Goal: Book appointment/travel/reservation

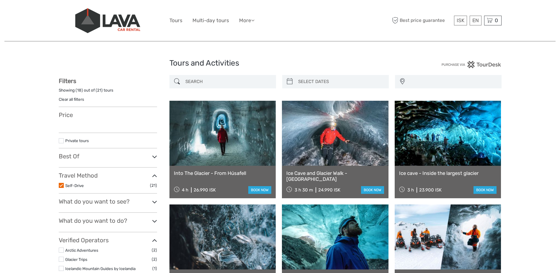
select select
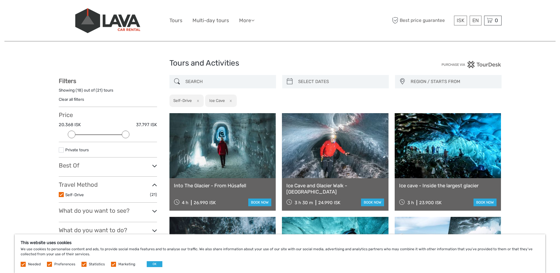
drag, startPoint x: 154, startPoint y: 133, endPoint x: 126, endPoint y: 133, distance: 27.5
click at [126, 133] on div at bounding box center [126, 135] width 8 height 8
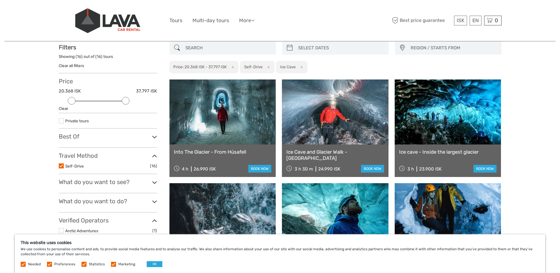
scroll to position [132, 0]
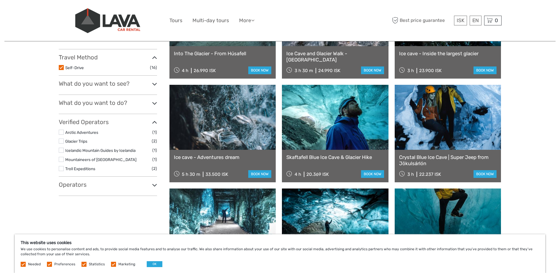
click at [155, 83] on icon at bounding box center [154, 84] width 5 height 8
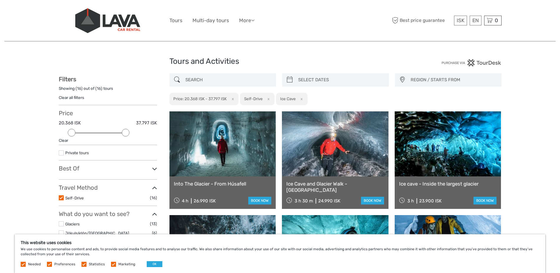
scroll to position [0, 0]
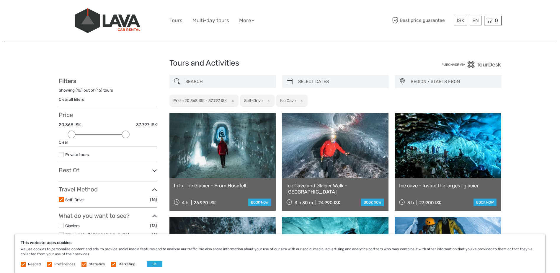
type input "04/10/2025"
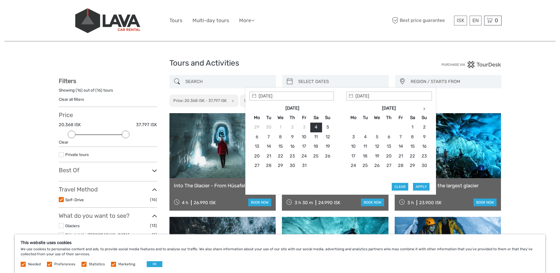
click at [359, 81] on input "search" at bounding box center [341, 81] width 90 height 10
click at [425, 109] on icon at bounding box center [424, 108] width 2 height 3
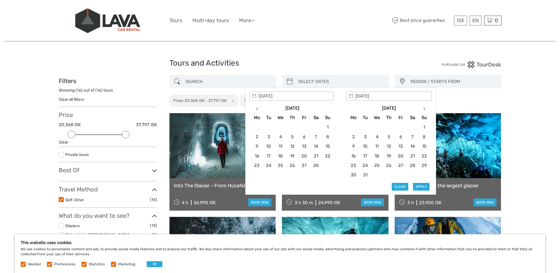
click at [425, 109] on icon at bounding box center [424, 108] width 2 height 3
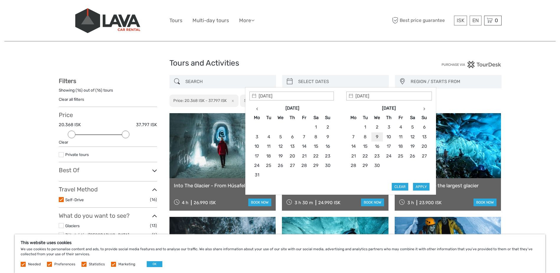
type input "09/09/2026"
type input "24/09/2026"
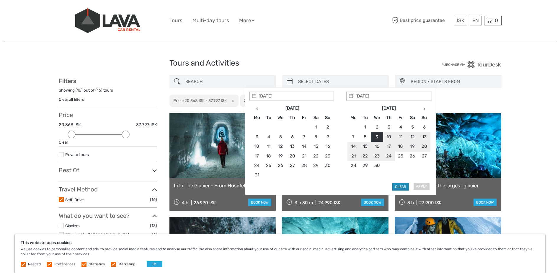
click at [397, 187] on button "Clear" at bounding box center [400, 187] width 17 height 8
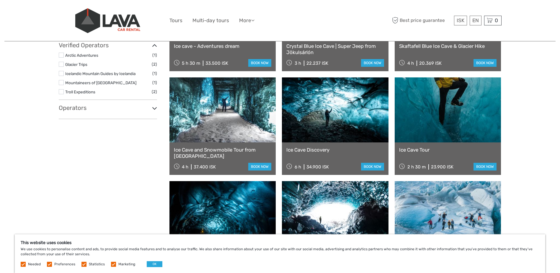
scroll to position [231, 0]
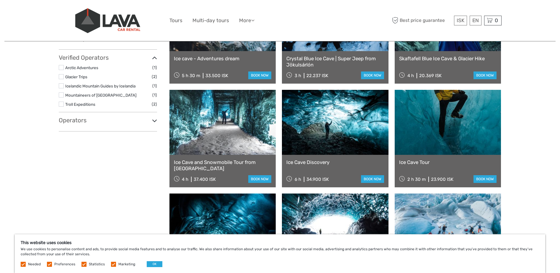
click at [152, 122] on icon at bounding box center [154, 121] width 5 height 8
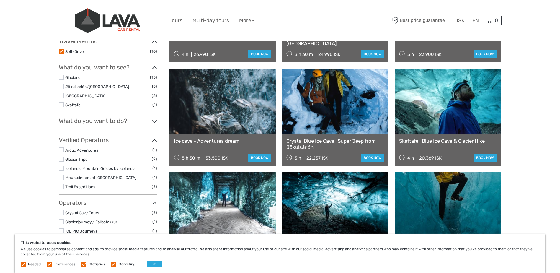
scroll to position [132, 0]
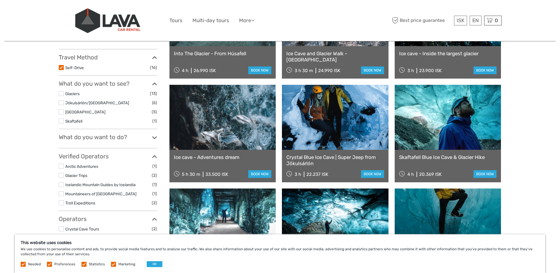
click at [156, 138] on icon at bounding box center [154, 137] width 5 height 8
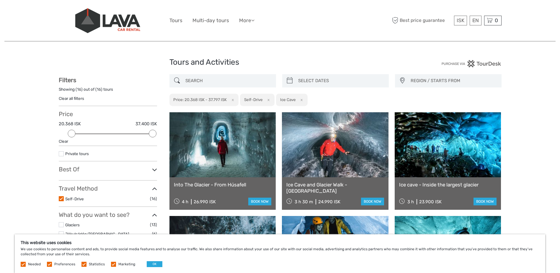
scroll to position [0, 0]
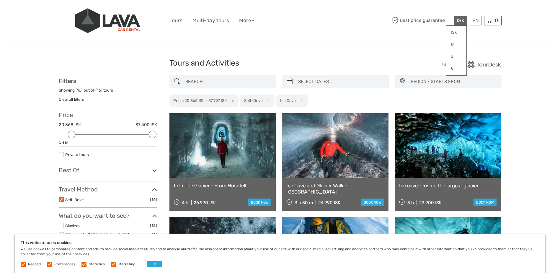
click at [462, 21] on span "ISK" at bounding box center [461, 20] width 8 height 6
click at [452, 42] on link "€" at bounding box center [456, 44] width 20 height 11
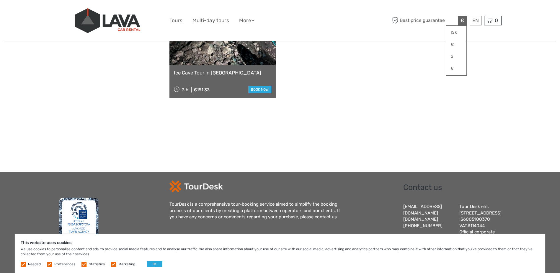
scroll to position [652, 0]
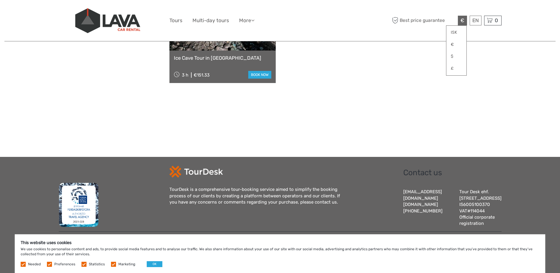
click at [111, 264] on label at bounding box center [113, 264] width 5 height 5
click at [0, 0] on input "checkbox" at bounding box center [0, 0] width 0 height 0
drag, startPoint x: 82, startPoint y: 263, endPoint x: 75, endPoint y: 263, distance: 7.1
click at [82, 263] on label at bounding box center [83, 264] width 5 height 5
click at [0, 0] on input "checkbox" at bounding box center [0, 0] width 0 height 0
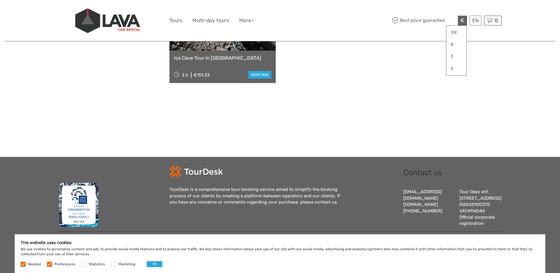
click at [49, 264] on label at bounding box center [49, 264] width 5 height 5
click at [0, 0] on input "checkbox" at bounding box center [0, 0] width 0 height 0
click at [155, 263] on button "OK" at bounding box center [155, 264] width 16 height 6
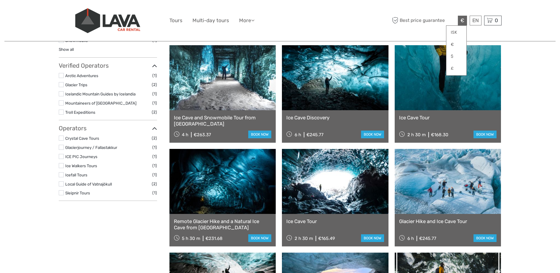
scroll to position [259, 0]
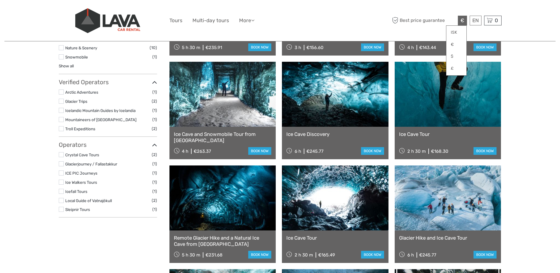
click at [221, 211] on link at bounding box center [222, 197] width 107 height 65
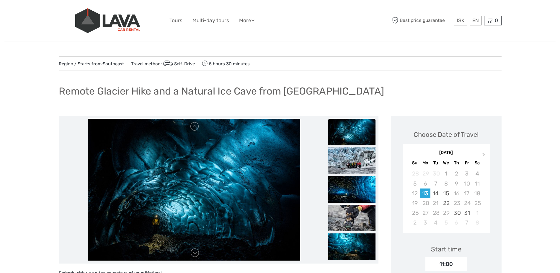
click at [358, 136] on img at bounding box center [351, 132] width 47 height 27
click at [350, 190] on img at bounding box center [351, 189] width 47 height 27
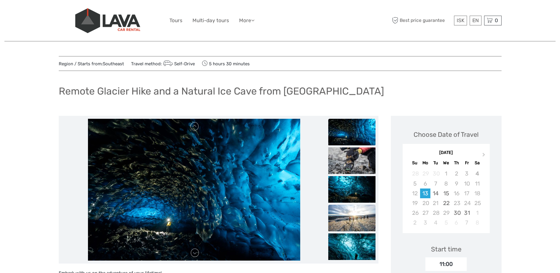
click at [346, 212] on img at bounding box center [351, 218] width 47 height 27
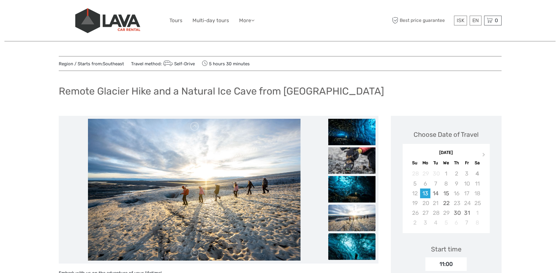
click at [355, 242] on img at bounding box center [351, 246] width 47 height 27
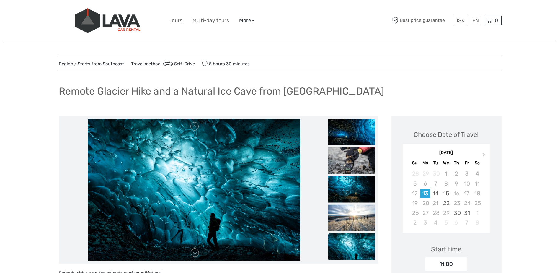
click at [254, 22] on icon at bounding box center [252, 20] width 3 height 5
click at [176, 20] on link "Tours" at bounding box center [175, 20] width 13 height 9
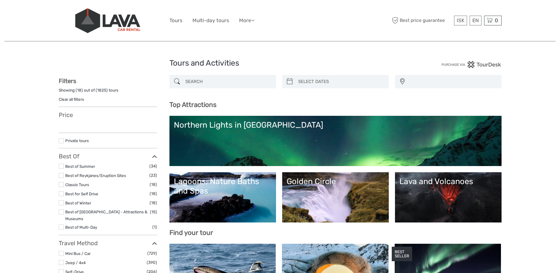
select select
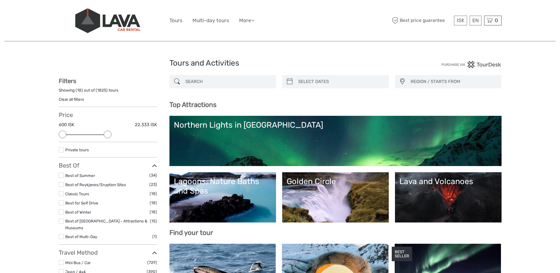
drag, startPoint x: 153, startPoint y: 134, endPoint x: 116, endPoint y: 133, distance: 37.2
click at [111, 133] on div at bounding box center [108, 135] width 8 height 8
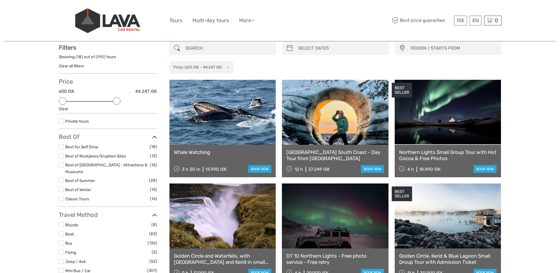
scroll to position [34, 0]
click at [460, 21] on span "ISK" at bounding box center [461, 20] width 8 height 6
click at [452, 44] on link "€" at bounding box center [456, 44] width 20 height 11
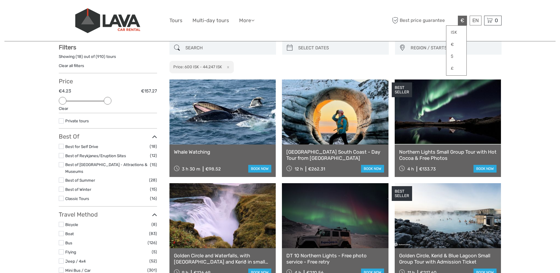
drag, startPoint x: 116, startPoint y: 101, endPoint x: 94, endPoint y: 101, distance: 21.9
click at [105, 101] on div at bounding box center [108, 101] width 8 height 8
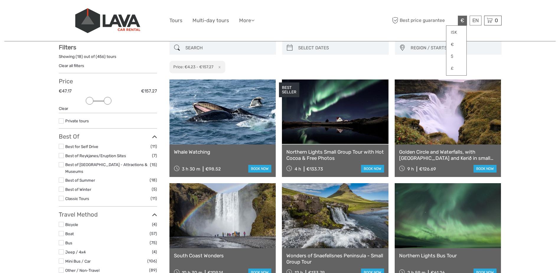
drag, startPoint x: 63, startPoint y: 99, endPoint x: 88, endPoint y: 99, distance: 24.8
click at [88, 99] on div at bounding box center [90, 101] width 8 height 8
drag, startPoint x: 109, startPoint y: 101, endPoint x: 116, endPoint y: 101, distance: 7.4
click at [116, 101] on div at bounding box center [117, 101] width 8 height 8
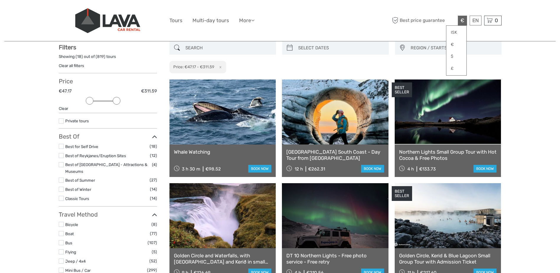
click at [61, 146] on label at bounding box center [61, 146] width 5 height 5
click at [0, 0] on input "checkbox" at bounding box center [0, 0] width 0 height 0
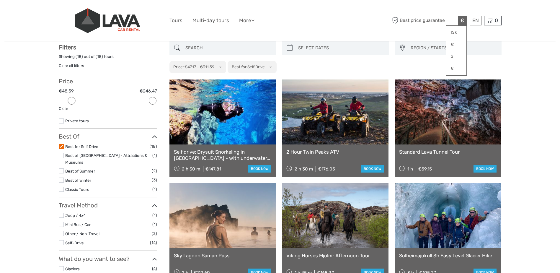
scroll to position [132, 0]
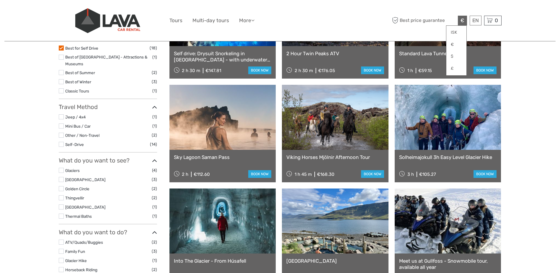
click at [62, 168] on label at bounding box center [61, 170] width 5 height 5
click at [0, 0] on input "checkbox" at bounding box center [0, 0] width 0 height 0
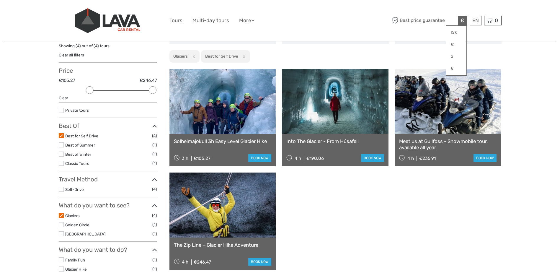
scroll to position [34, 0]
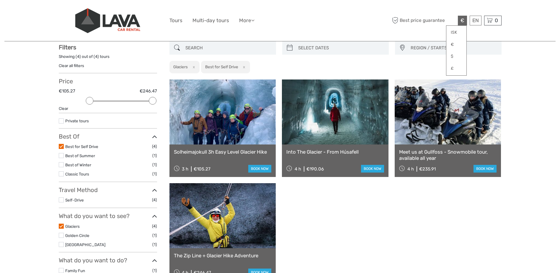
click at [61, 226] on label at bounding box center [61, 226] width 5 height 5
click at [0, 0] on input "checkbox" at bounding box center [0, 0] width 0 height 0
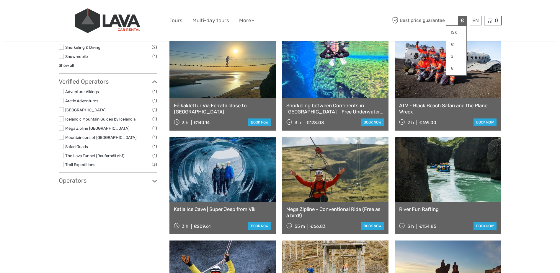
scroll to position [394, 0]
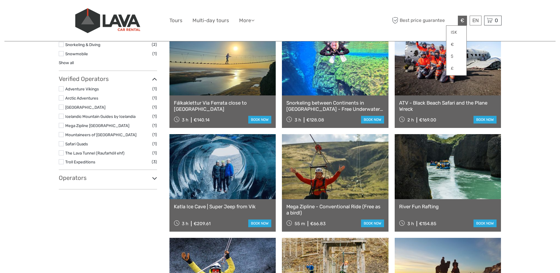
click at [219, 171] on link at bounding box center [222, 166] width 107 height 65
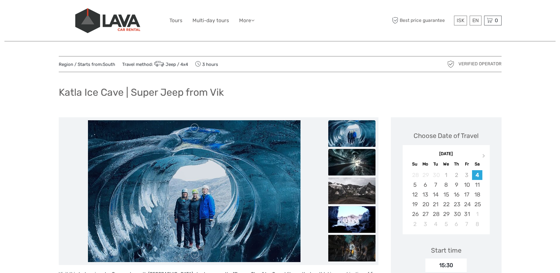
click at [345, 173] on img at bounding box center [351, 162] width 47 height 27
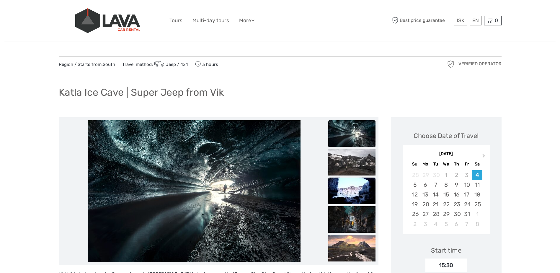
click at [348, 190] on img at bounding box center [351, 190] width 47 height 27
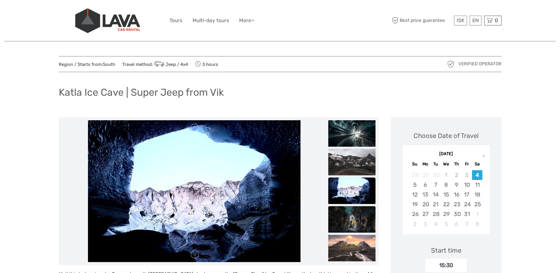
click at [350, 215] on img at bounding box center [351, 219] width 47 height 27
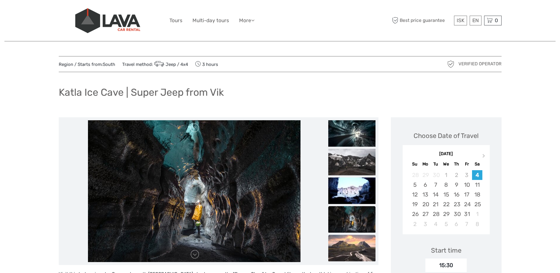
click at [349, 247] on img at bounding box center [351, 247] width 47 height 27
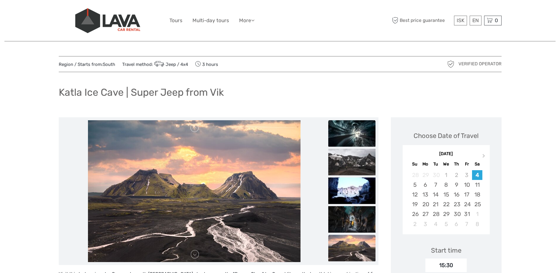
click at [352, 135] on img at bounding box center [351, 133] width 47 height 27
